Goal: Find specific page/section: Find specific page/section

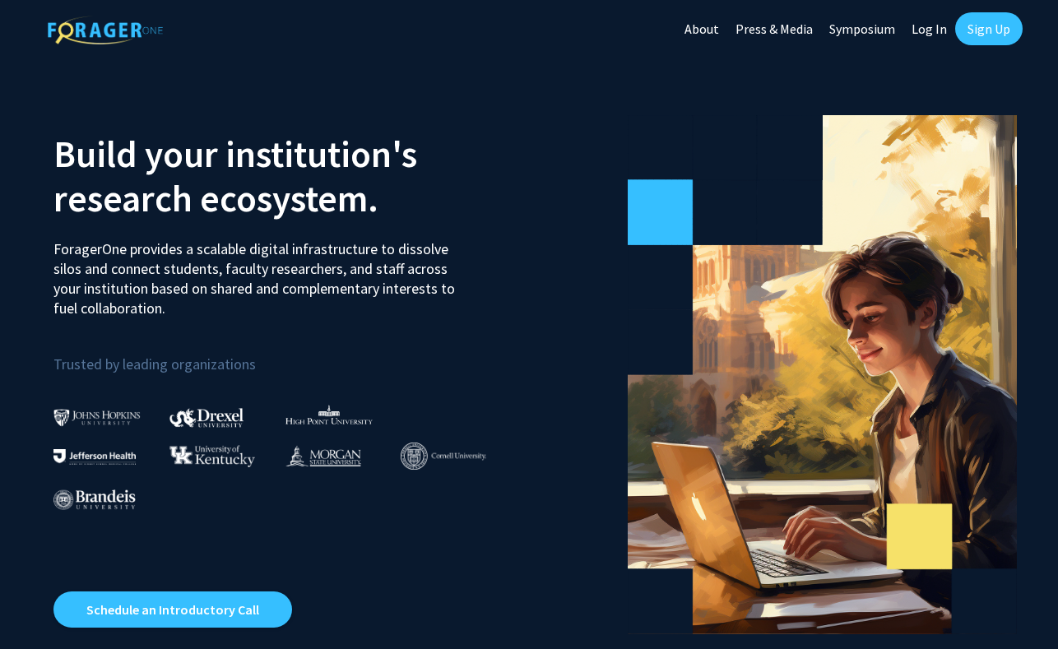
click at [929, 29] on link "Log In" at bounding box center [929, 29] width 52 height 58
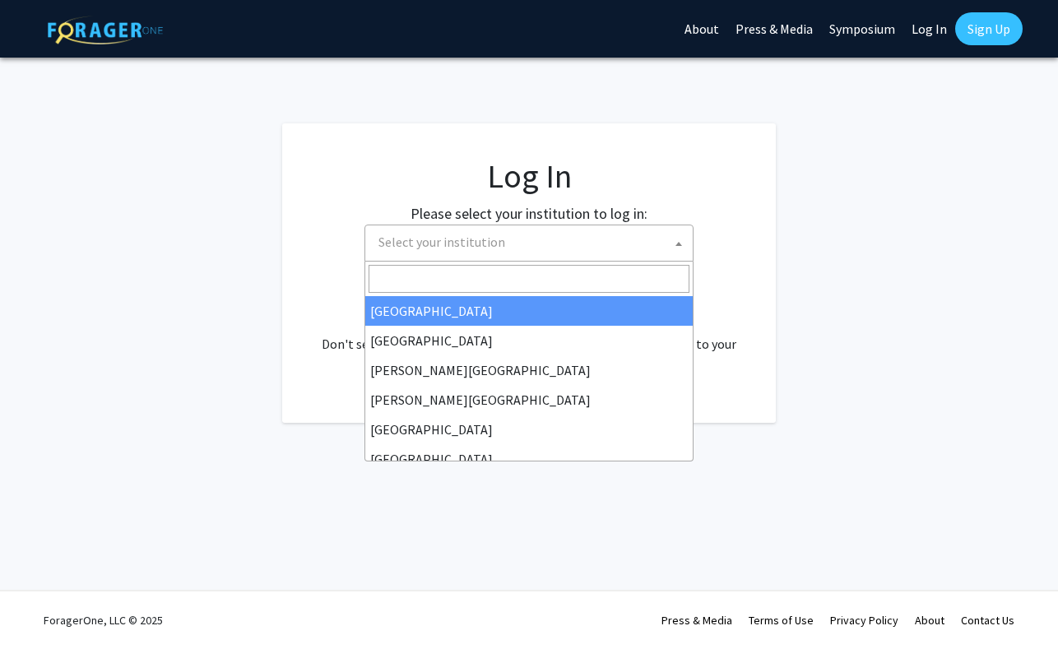
click at [685, 244] on span at bounding box center [678, 243] width 16 height 36
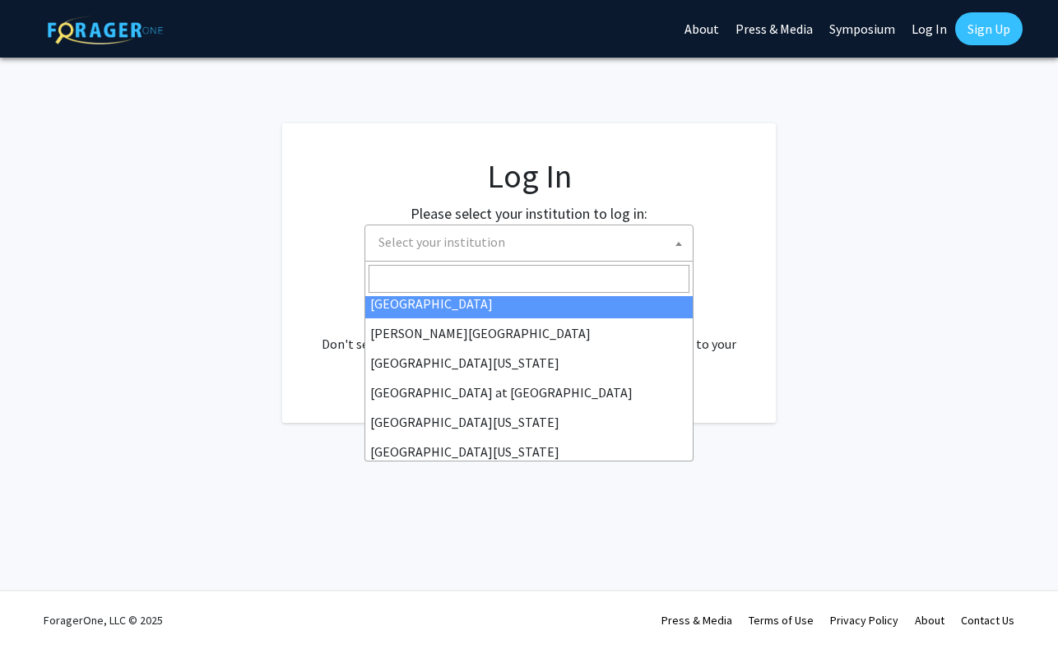
scroll to position [576, 0]
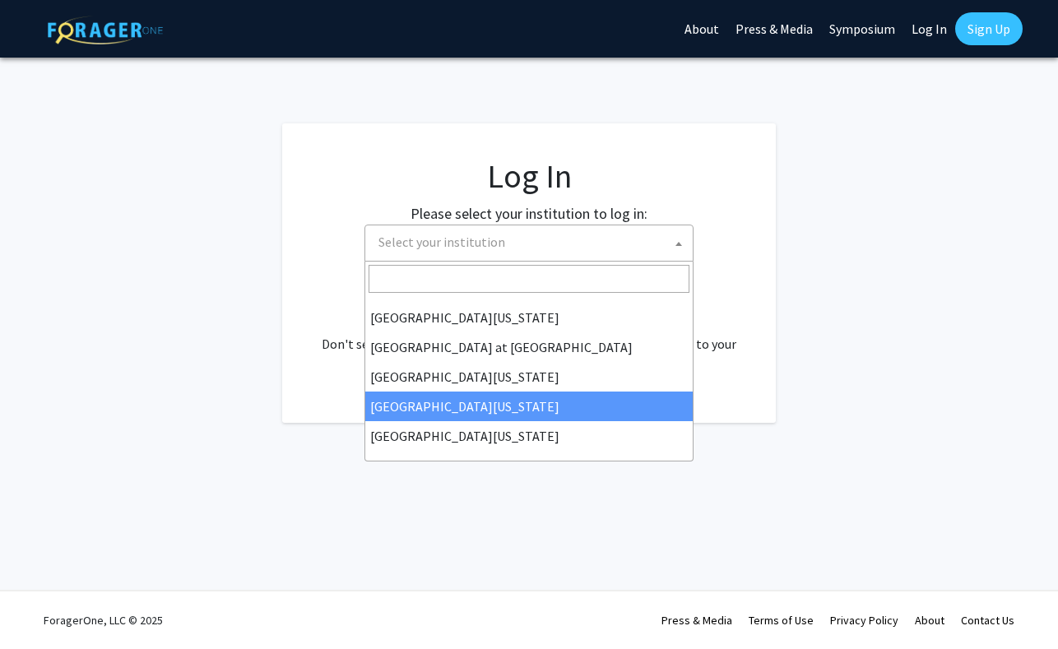
select select "31"
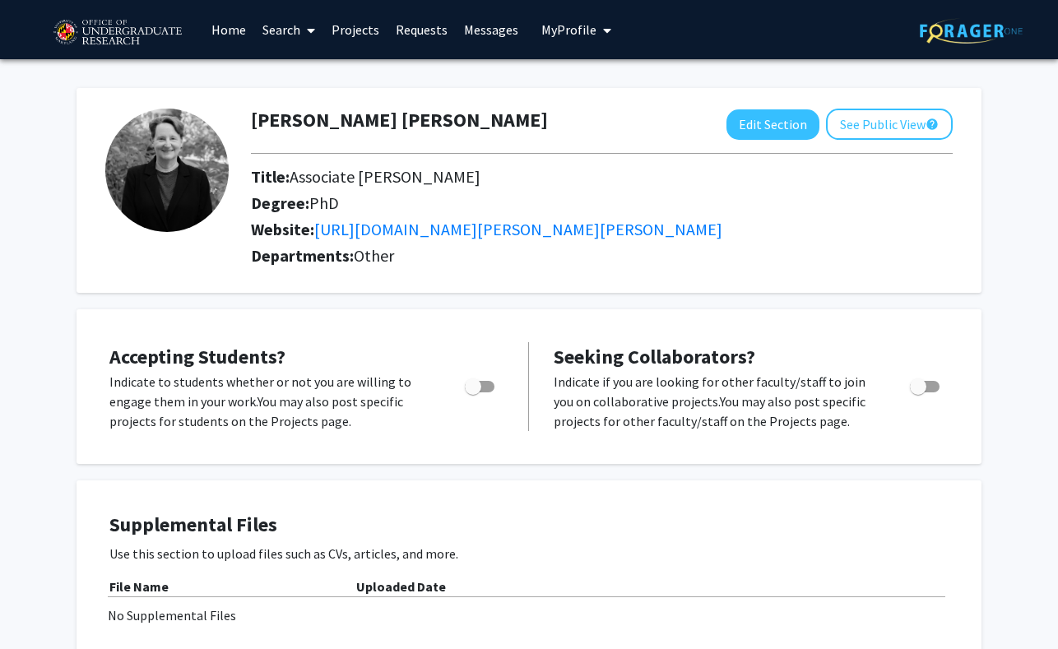
click at [313, 25] on icon at bounding box center [311, 30] width 8 height 13
click at [305, 105] on span "Students" at bounding box center [304, 108] width 100 height 33
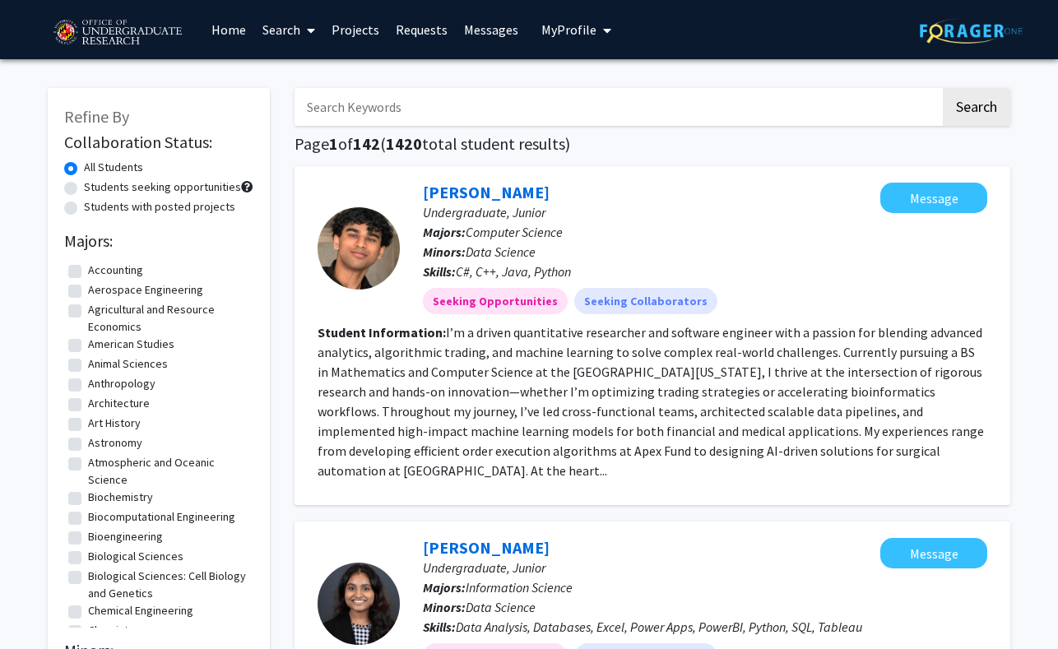
click at [285, 25] on link "Search" at bounding box center [288, 30] width 69 height 58
click at [295, 67] on span "Faculty/Staff" at bounding box center [314, 75] width 121 height 33
